Goal: Transaction & Acquisition: Obtain resource

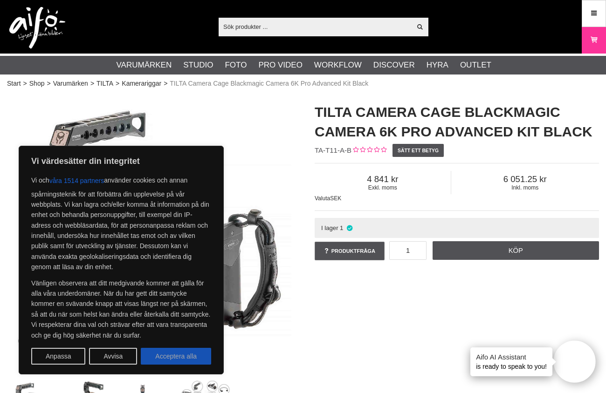
click at [175, 359] on button "Acceptera alla" at bounding box center [176, 356] width 70 height 17
checkbox input "true"
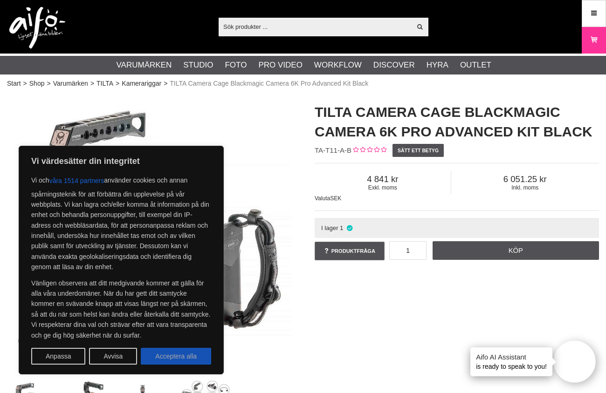
checkbox input "true"
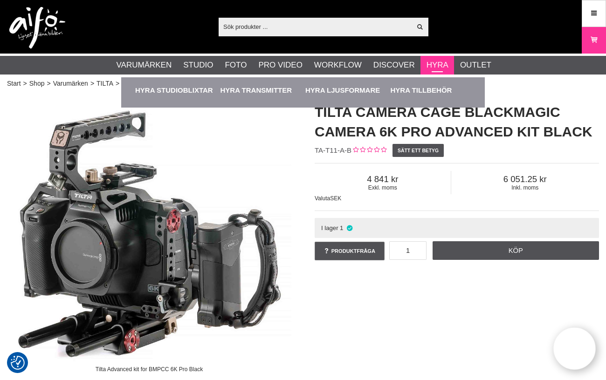
click at [437, 67] on link "Hyra" at bounding box center [437, 65] width 22 height 12
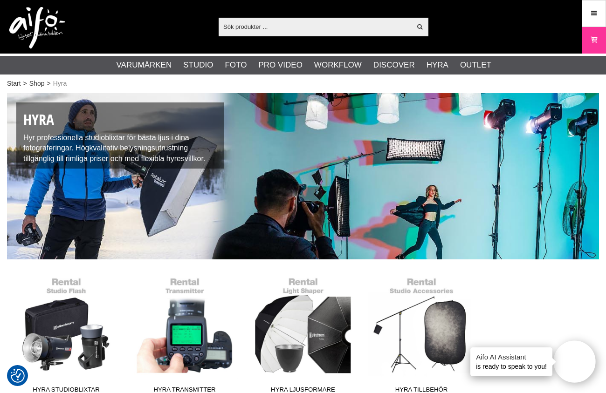
click at [600, 308] on section "Hyra Hyr professionella studioblixtar för bästa ljus i dina fotograferingar. Hö…" at bounding box center [303, 256] width 606 height 326
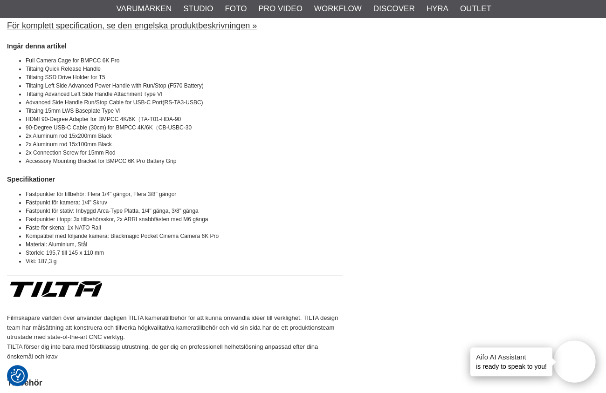
scroll to position [671, 0]
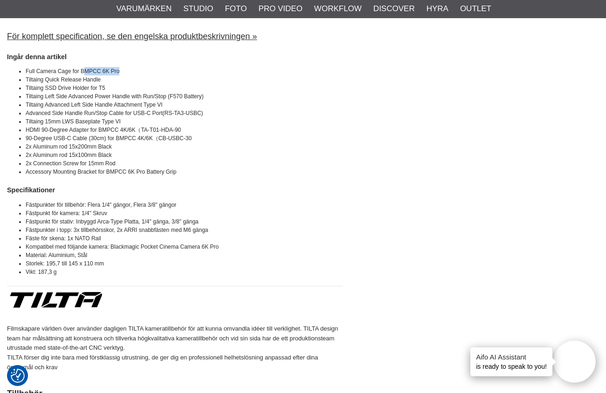
drag, startPoint x: 83, startPoint y: 71, endPoint x: 119, endPoint y: 70, distance: 36.4
click at [119, 70] on li "Full Camera Cage for BMPCC 6K Pro" at bounding box center [184, 71] width 317 height 8
drag, startPoint x: 80, startPoint y: 70, endPoint x: 120, endPoint y: 72, distance: 40.1
click at [120, 72] on li "Full Camera Cage for BMPCC 6K Pro" at bounding box center [184, 71] width 317 height 8
copy li "BMPCC 6K Pro"
